Goal: Feedback & Contribution: Leave review/rating

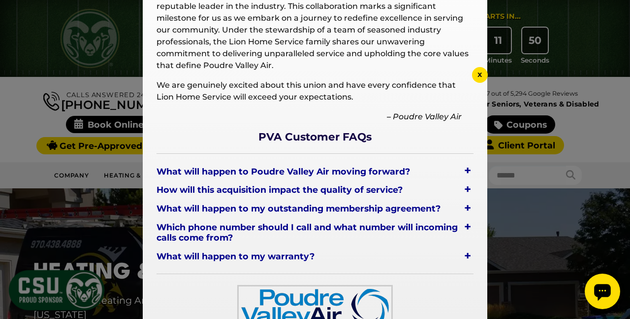
scroll to position [90, 0]
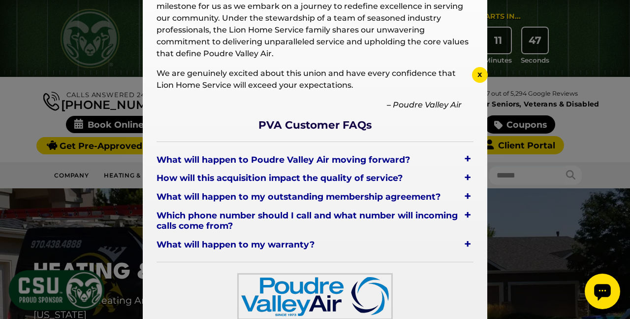
click at [129, 30] on div at bounding box center [315, 159] width 630 height 319
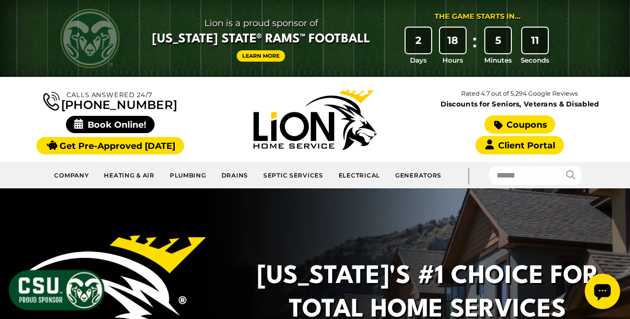
click at [521, 125] on link "Coupons" at bounding box center [520, 124] width 71 height 18
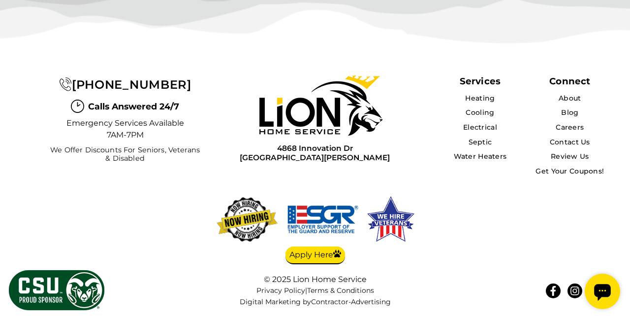
scroll to position [2853, 0]
click at [571, 161] on link "Review Us" at bounding box center [570, 156] width 38 height 9
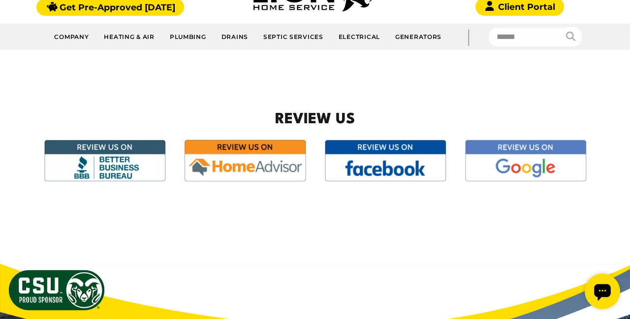
click at [414, 213] on main "Review Us" at bounding box center [315, 157] width 599 height 182
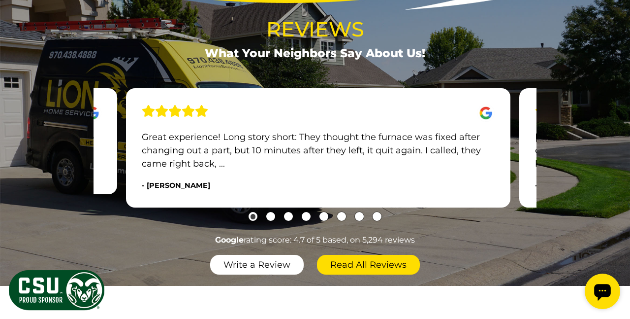
scroll to position [488, 0]
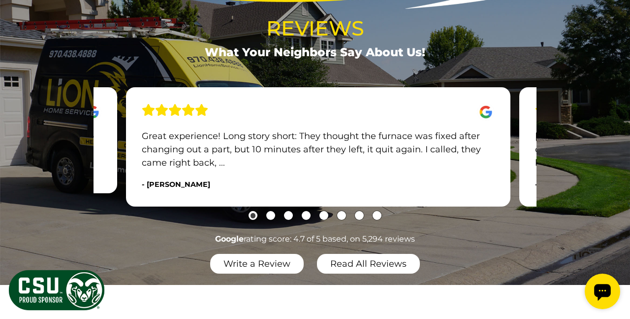
click at [383, 265] on link "Read All Reviews" at bounding box center [368, 264] width 103 height 20
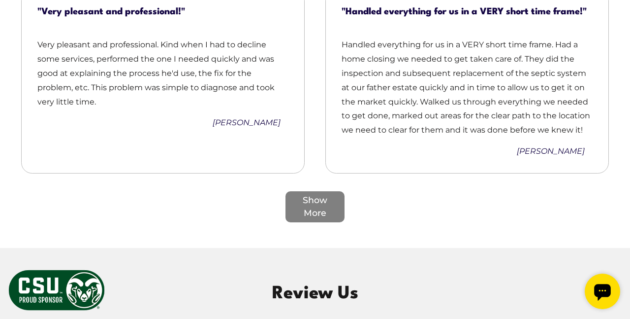
scroll to position [1326, 0]
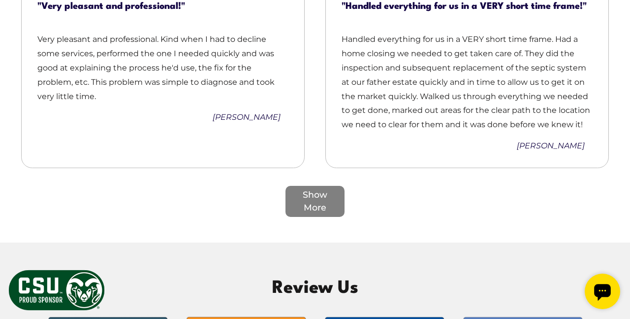
click at [313, 186] on div "Show More" at bounding box center [315, 201] width 59 height 31
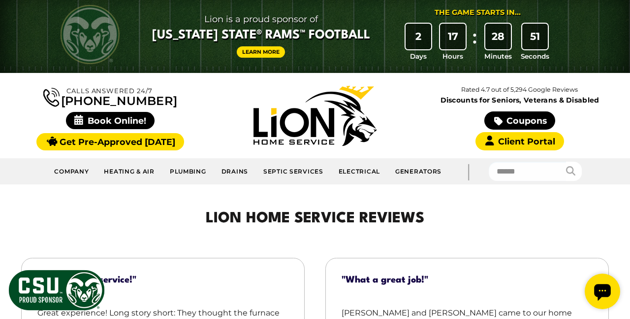
scroll to position [0, 0]
